Goal: Task Accomplishment & Management: Use online tool/utility

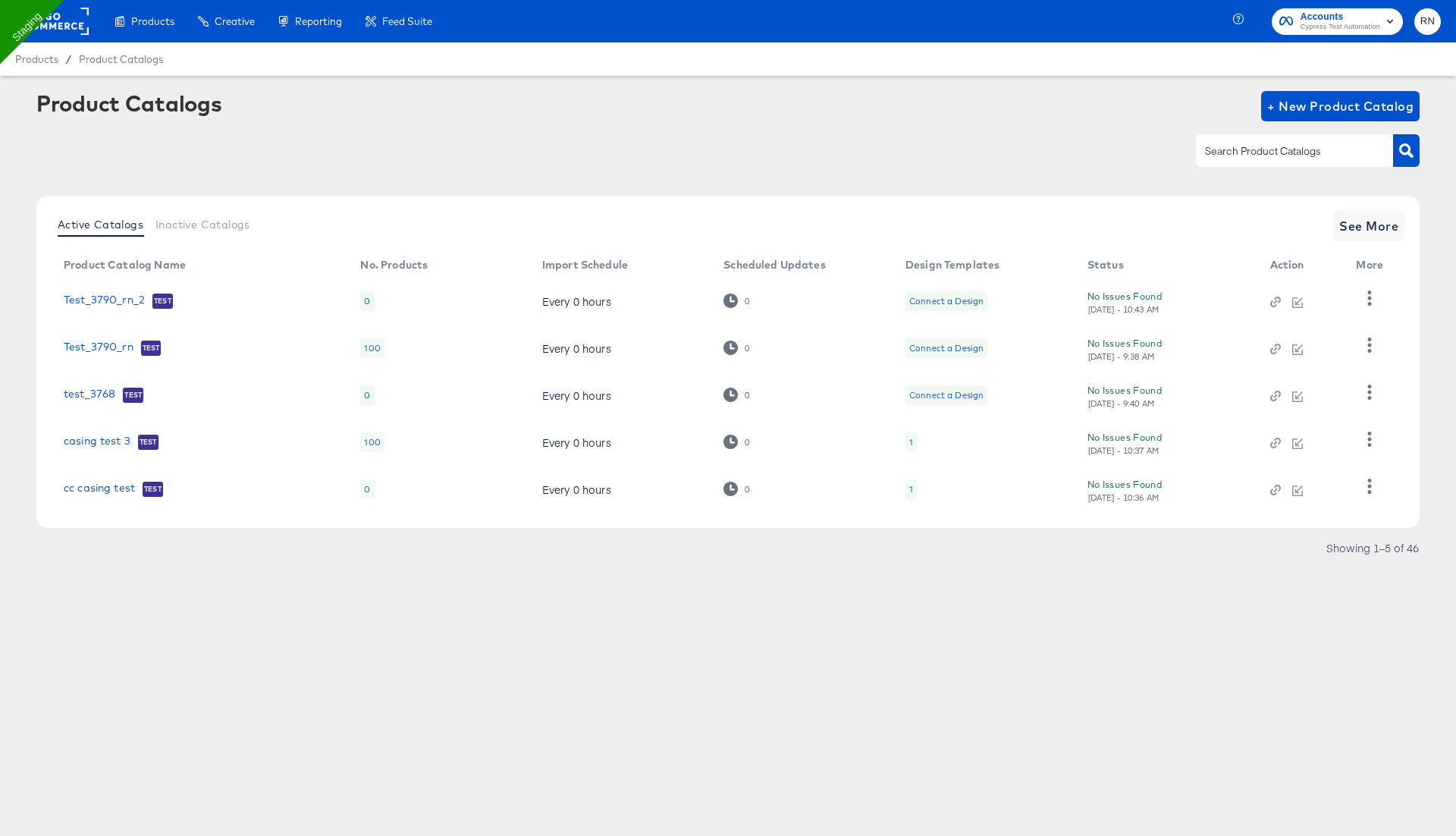
click at [1029, 139] on div at bounding box center [728, 151] width 1384 height 34
click at [1369, 352] on icon "button" at bounding box center [1370, 345] width 4 height 15
click at [1365, 287] on button "button" at bounding box center [1369, 298] width 26 height 30
click at [1317, 324] on div "Inspect Catalog" at bounding box center [1307, 322] width 152 height 25
